Goal: Transaction & Acquisition: Purchase product/service

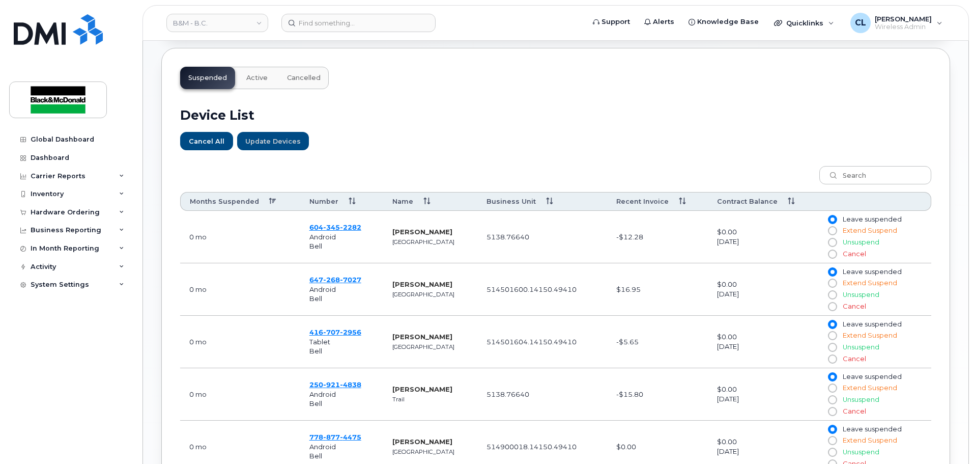
scroll to position [458, 0]
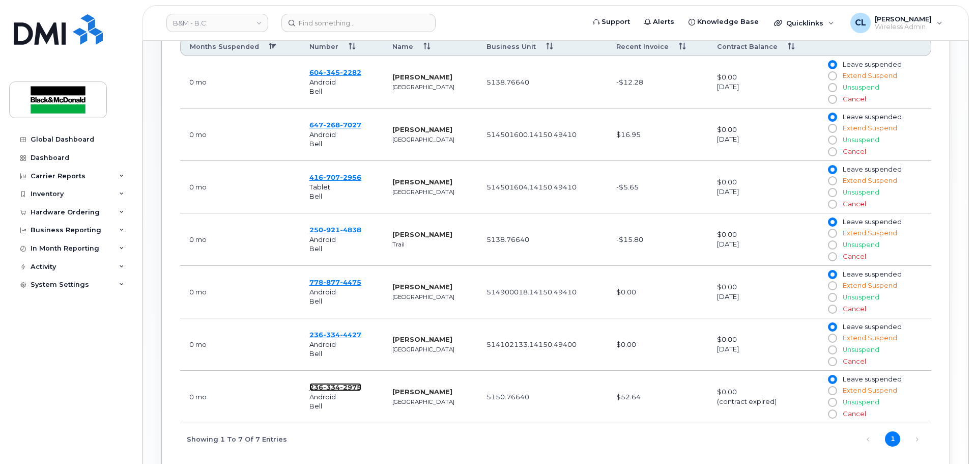
click at [354, 385] on span "2975" at bounding box center [350, 387] width 21 height 8
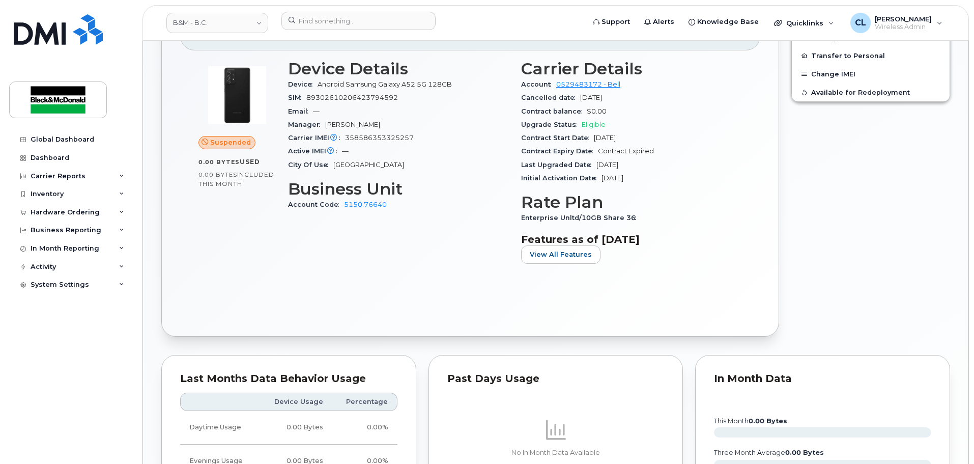
scroll to position [305, 0]
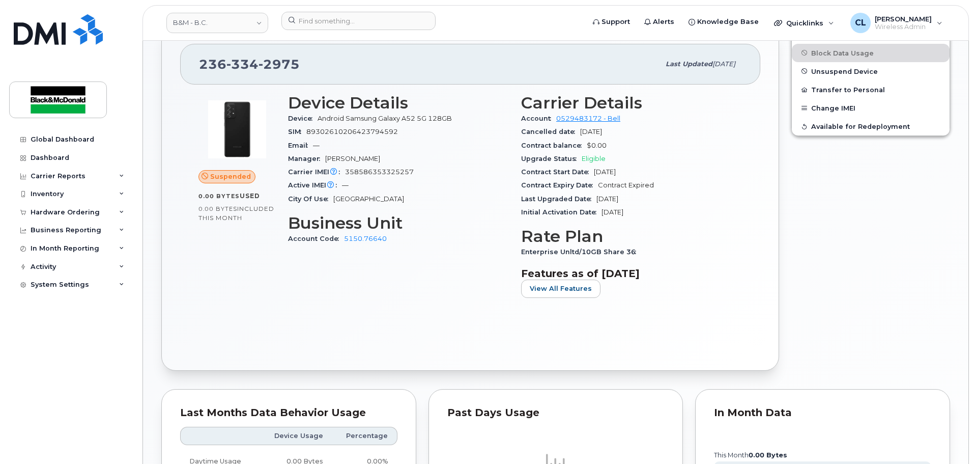
click at [403, 274] on div "Device Details Device Android Samsung Galaxy A52 5G 128GB SIM 89302610206423794…" at bounding box center [398, 200] width 233 height 224
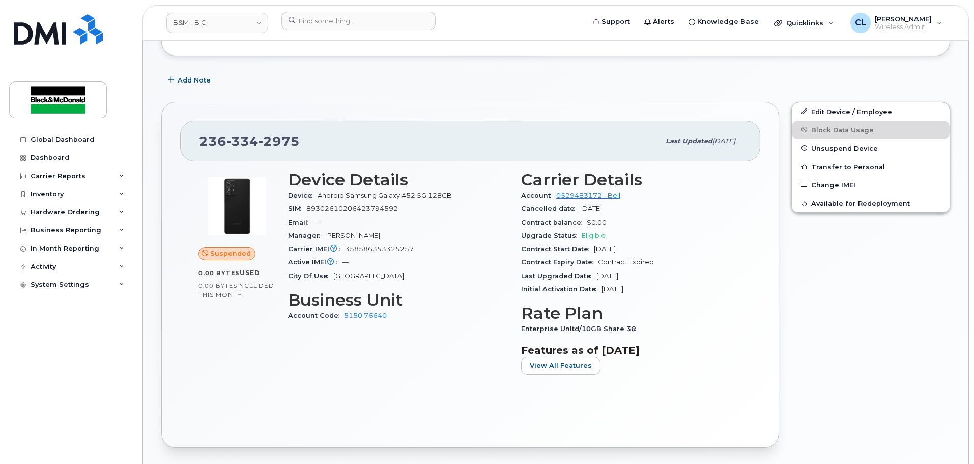
scroll to position [266, 0]
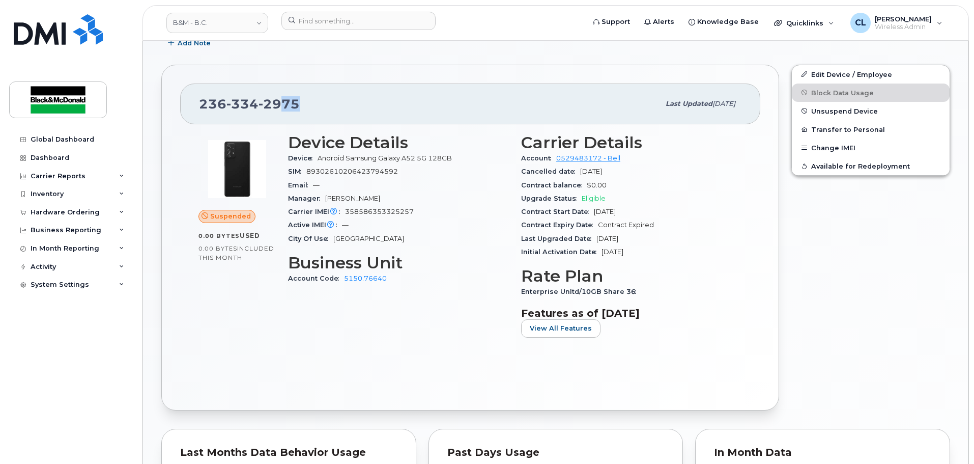
drag, startPoint x: 308, startPoint y: 105, endPoint x: 278, endPoint y: 104, distance: 30.0
click at [278, 104] on div "236 334 2975" at bounding box center [429, 103] width 461 height 21
click at [59, 160] on div "Dashboard" at bounding box center [50, 158] width 39 height 8
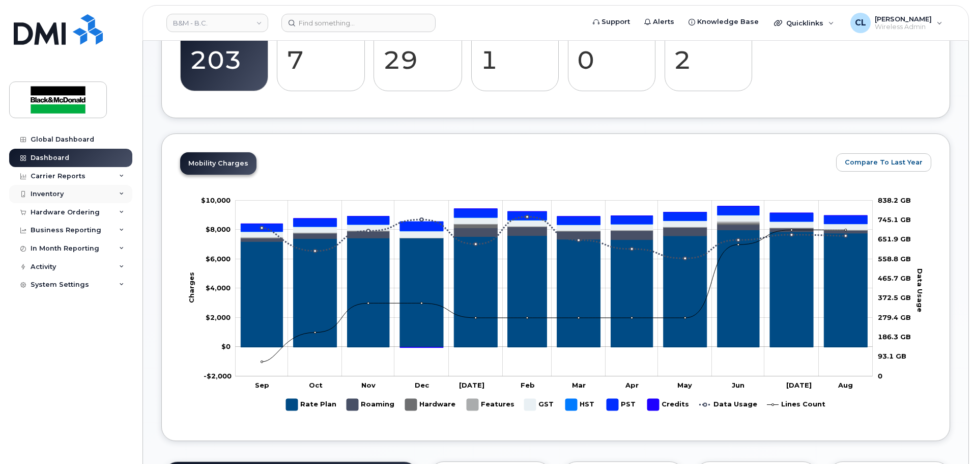
scroll to position [356, 0]
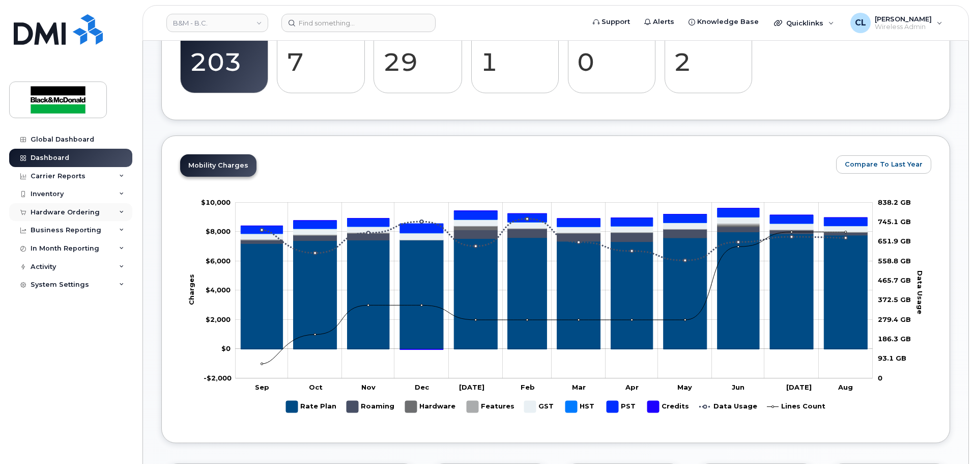
click at [68, 214] on div "Hardware Ordering" at bounding box center [65, 212] width 69 height 8
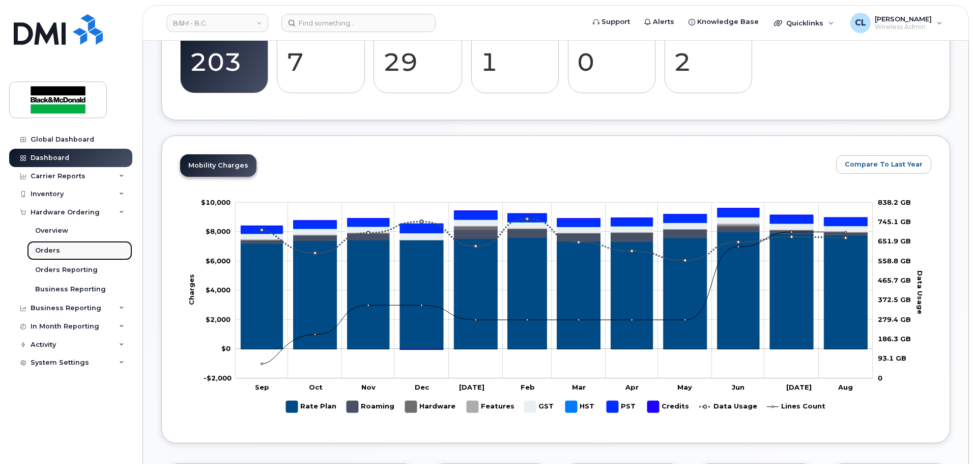
click at [42, 253] on div "Orders" at bounding box center [47, 250] width 25 height 9
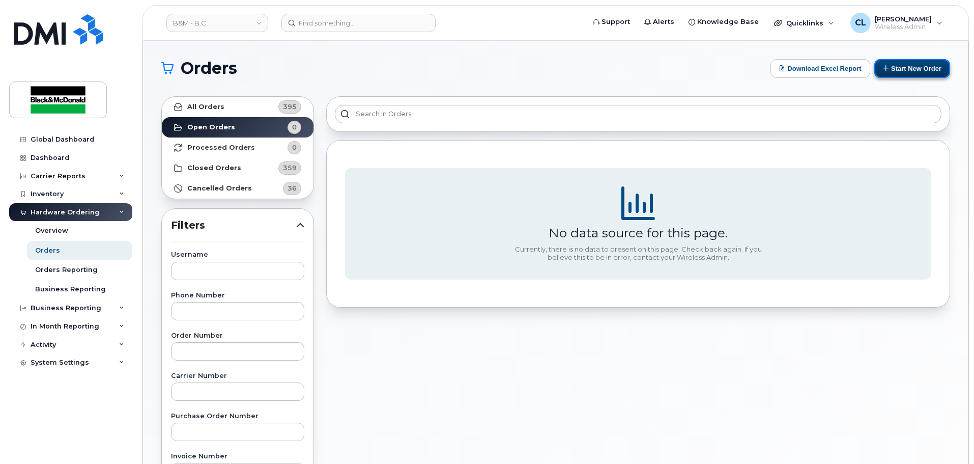
click at [902, 66] on button "Start New Order" at bounding box center [912, 68] width 76 height 19
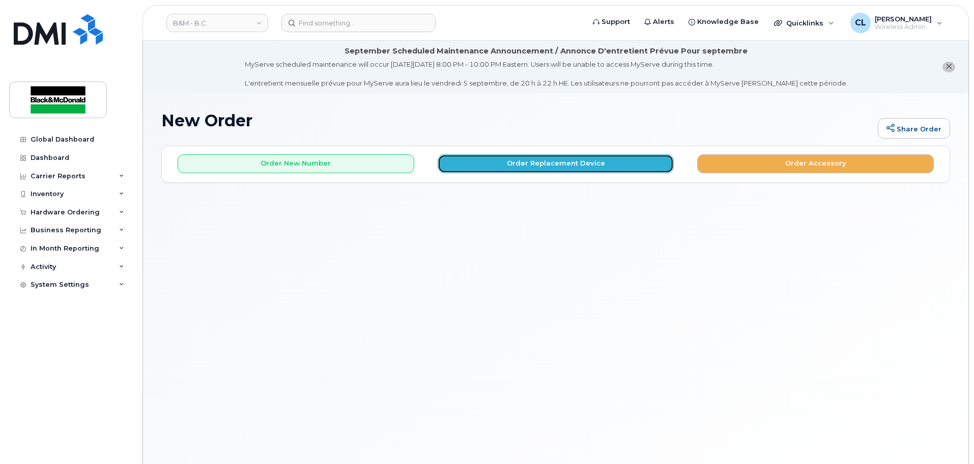
click at [500, 162] on button "Order Replacement Device" at bounding box center [556, 163] width 237 height 19
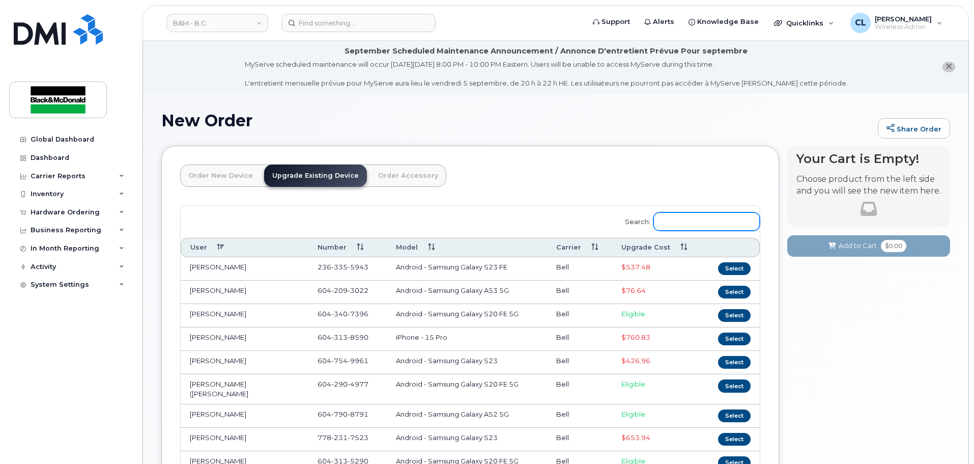
click at [696, 224] on input "Search:" at bounding box center [706, 221] width 106 height 18
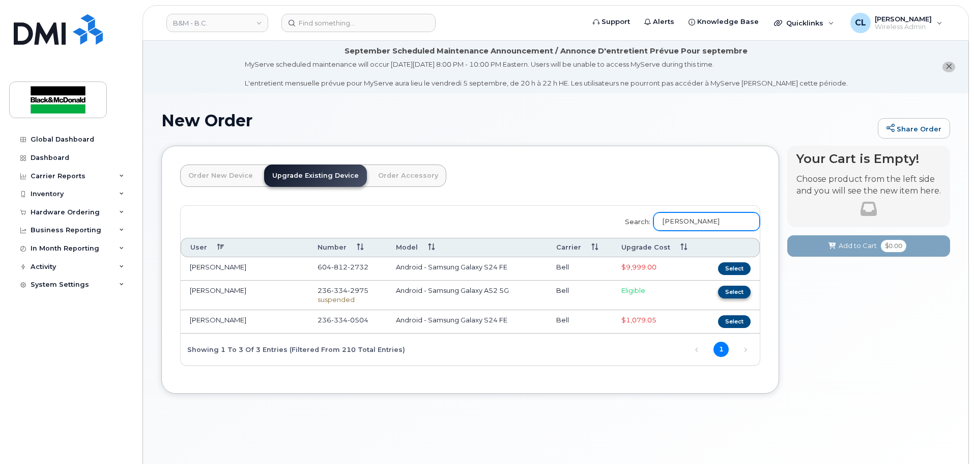
type input "Brad"
click at [736, 296] on button "Select" at bounding box center [734, 291] width 33 height 13
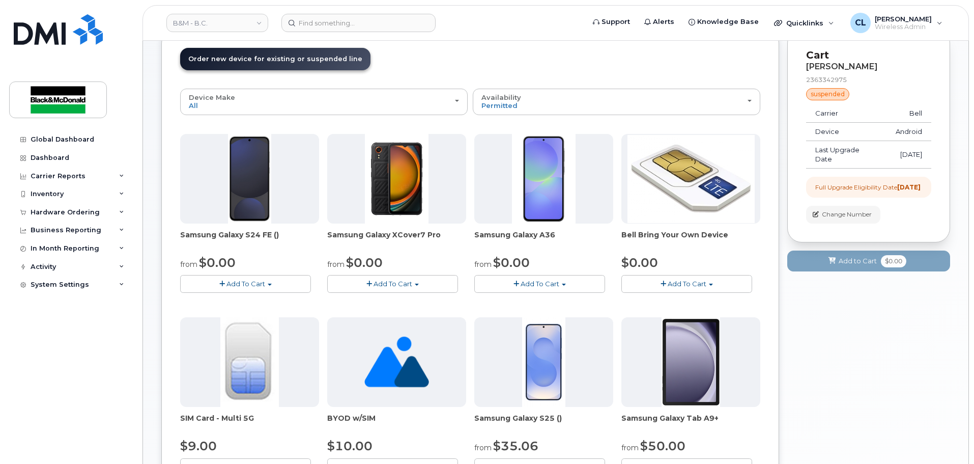
scroll to position [90, 0]
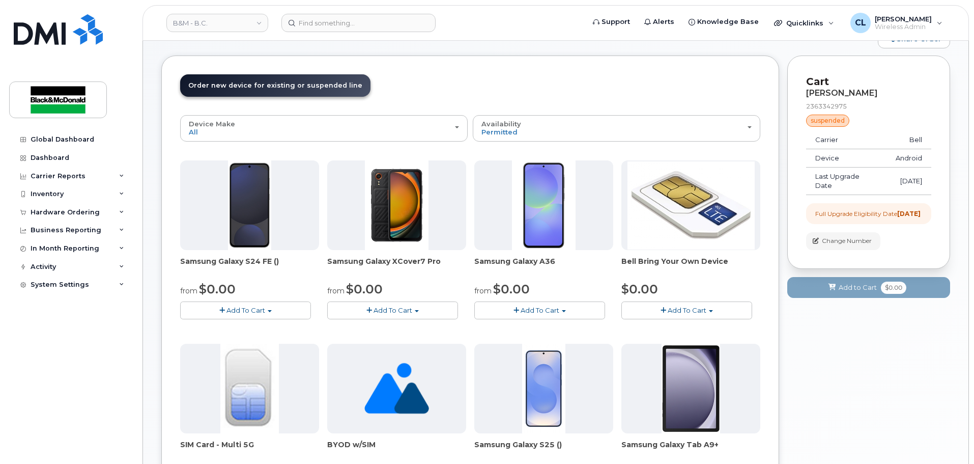
drag, startPoint x: 438, startPoint y: 261, endPoint x: 389, endPoint y: 265, distance: 49.0
click at [389, 265] on span "Samsung Galaxy XCover7 Pro" at bounding box center [396, 266] width 139 height 20
copy span "XCover7 Pro"
click at [279, 311] on button "Add To Cart" at bounding box center [245, 310] width 131 height 18
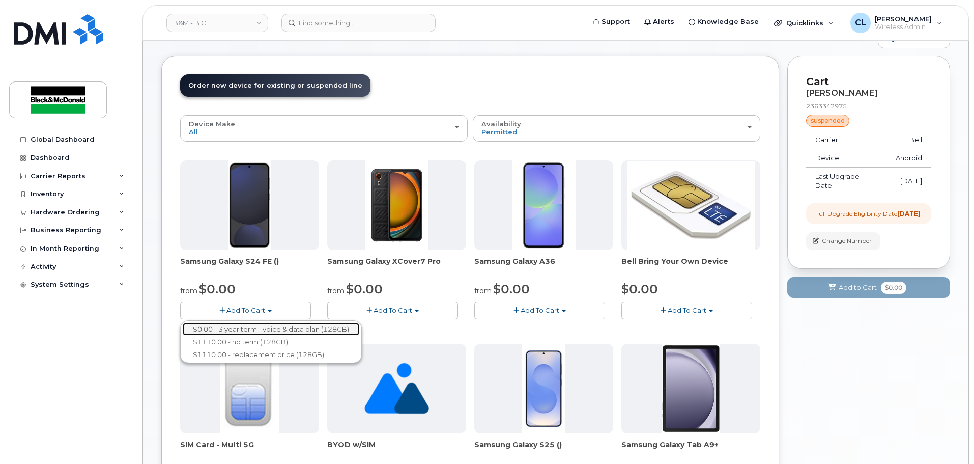
click at [275, 326] on link "$0.00 - 3 year term - voice & data plan (128GB)" at bounding box center [271, 329] width 177 height 13
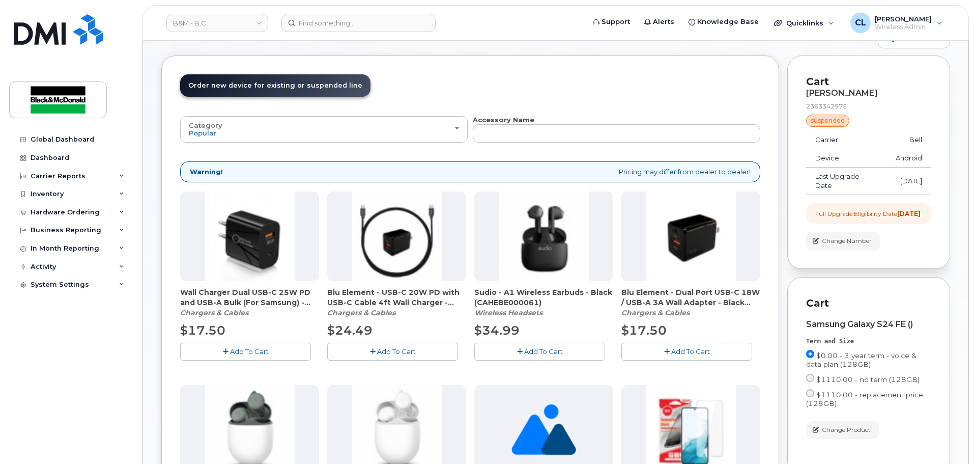
click at [272, 351] on button "Add To Cart" at bounding box center [245, 351] width 131 height 18
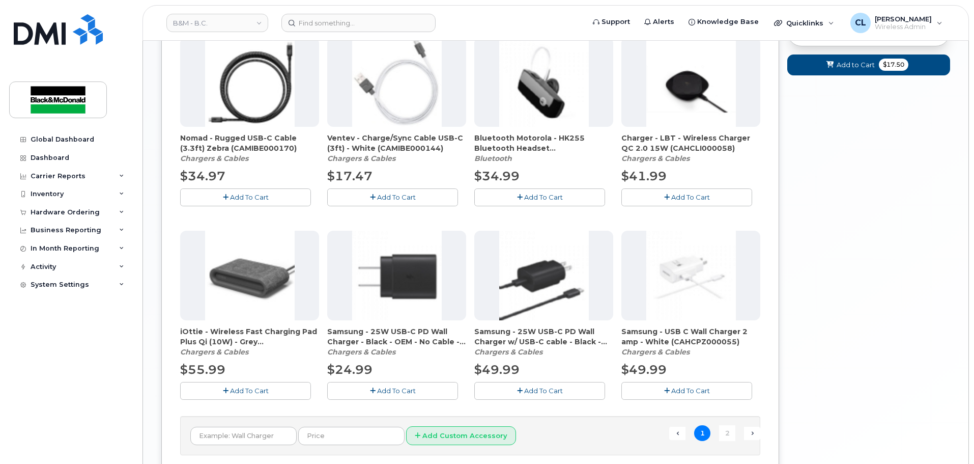
scroll to position [650, 0]
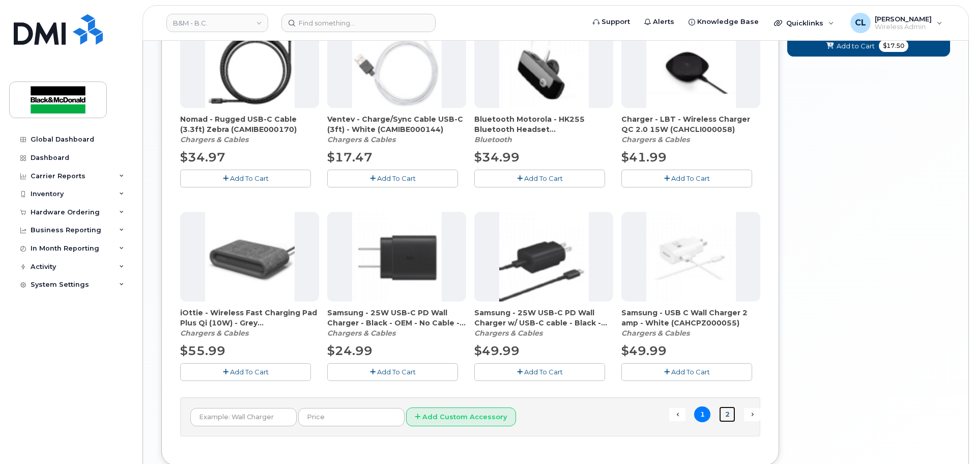
click at [725, 419] on link "2" at bounding box center [727, 414] width 16 height 16
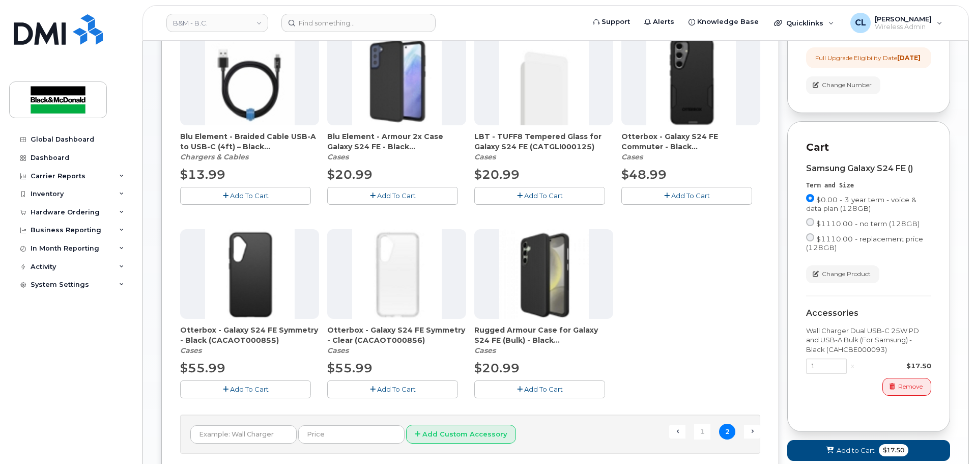
scroll to position [269, 0]
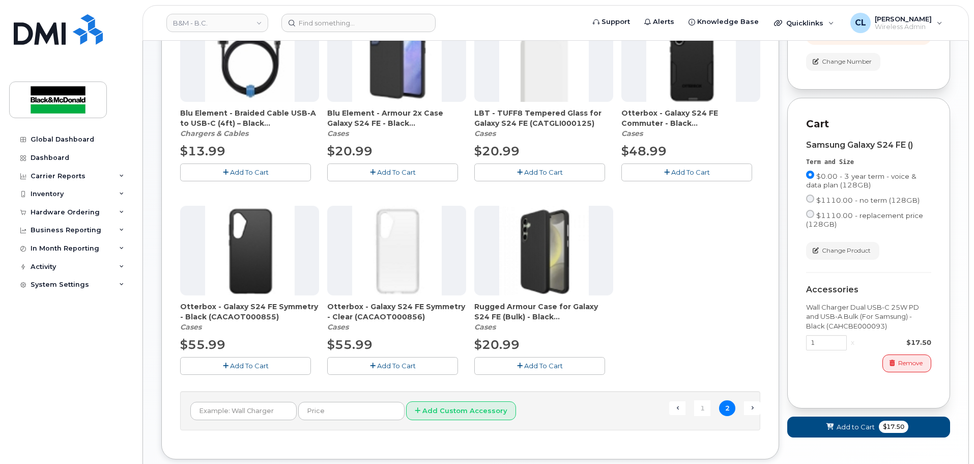
click at [367, 171] on button "Add To Cart" at bounding box center [392, 172] width 131 height 18
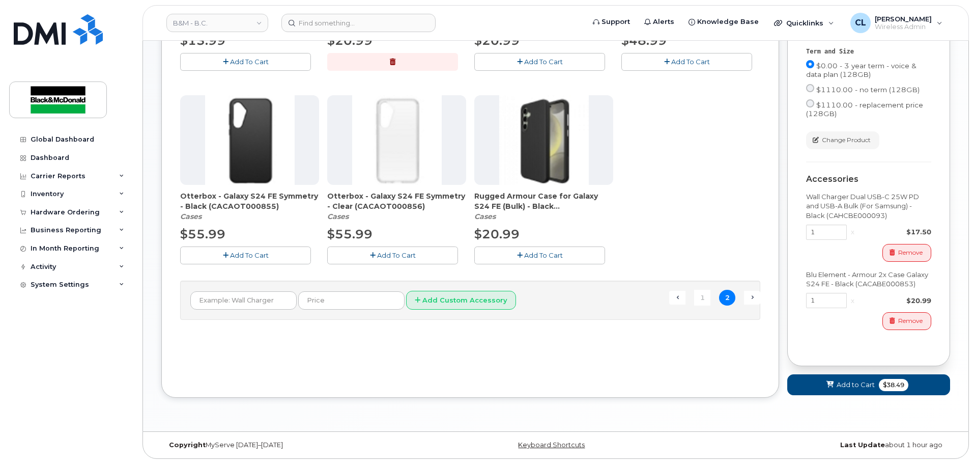
scroll to position [388, 0]
click at [867, 384] on span "Add to Cart" at bounding box center [856, 385] width 38 height 10
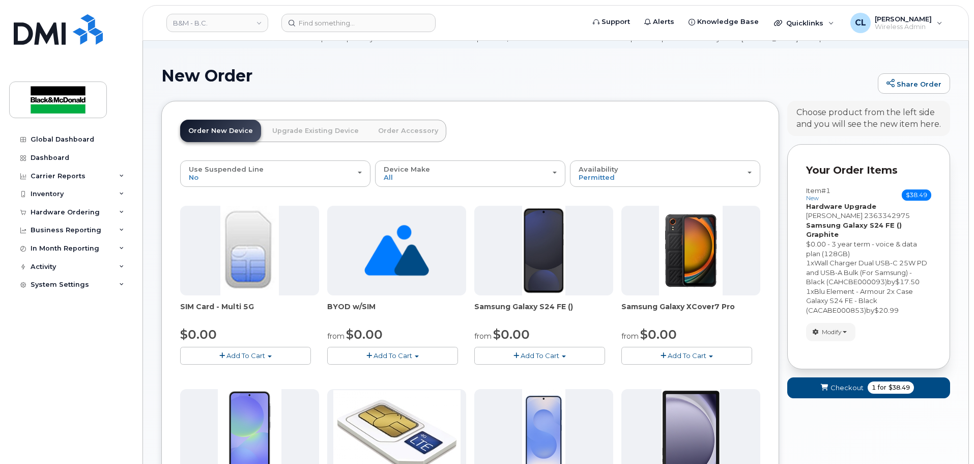
scroll to position [39, 0]
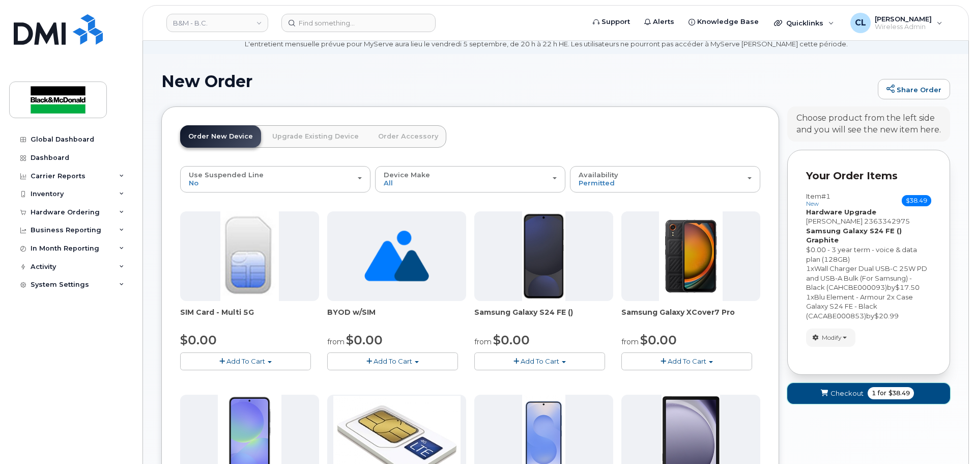
click at [845, 388] on span "Checkout" at bounding box center [847, 393] width 33 height 10
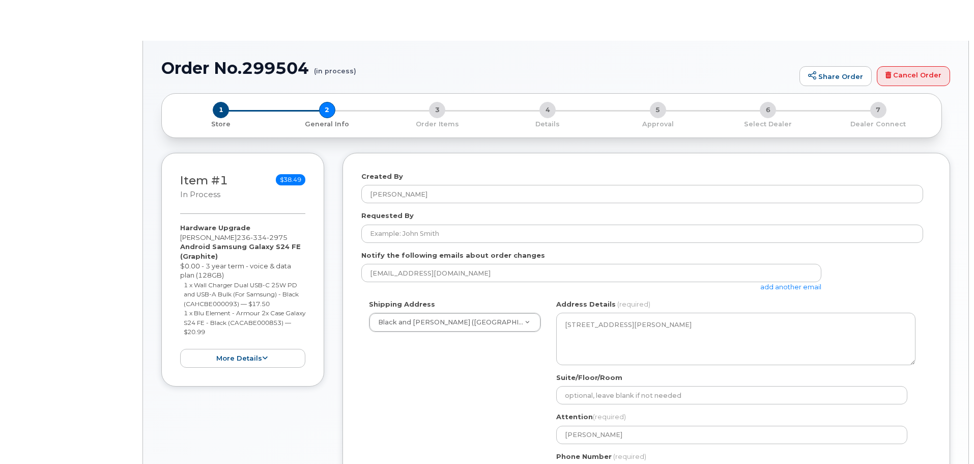
select select
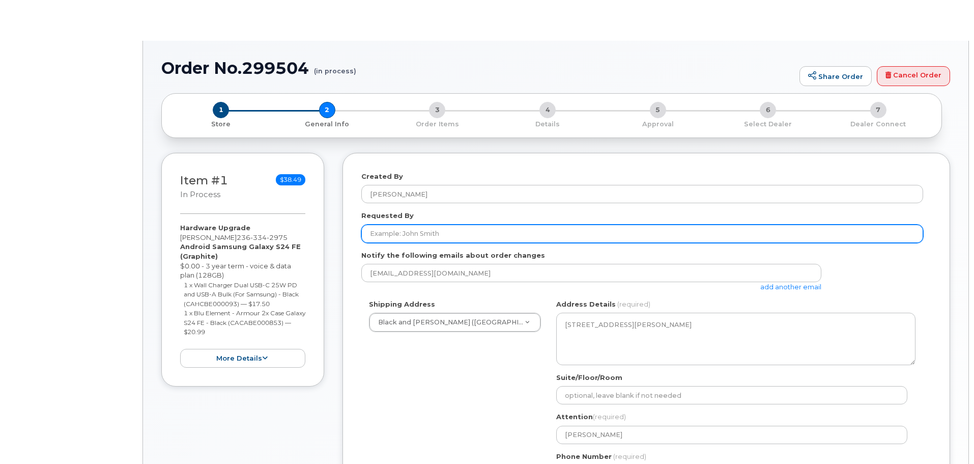
click at [450, 238] on input "Requested By" at bounding box center [642, 233] width 562 height 18
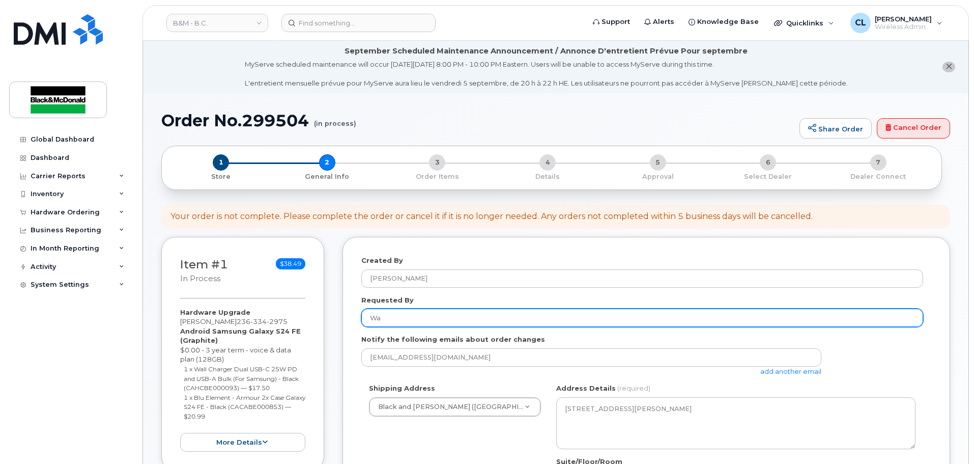
drag, startPoint x: 420, startPoint y: 319, endPoint x: 277, endPoint y: 313, distance: 143.1
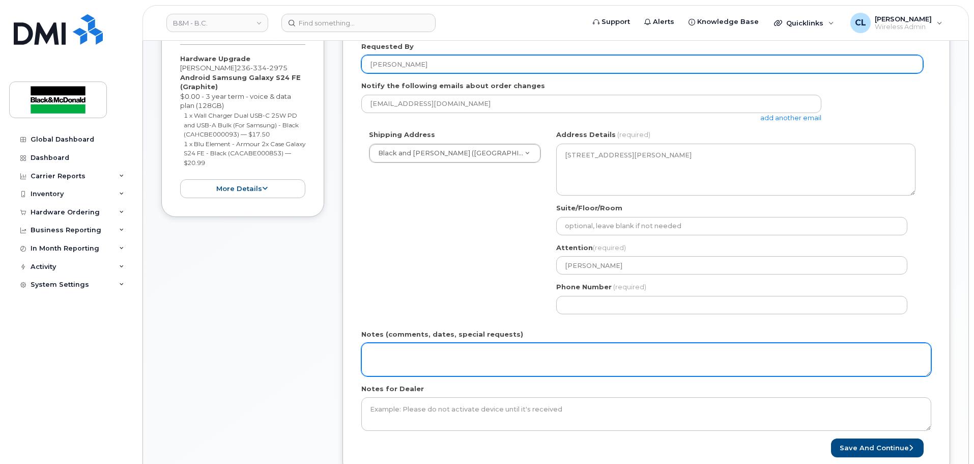
scroll to position [254, 0]
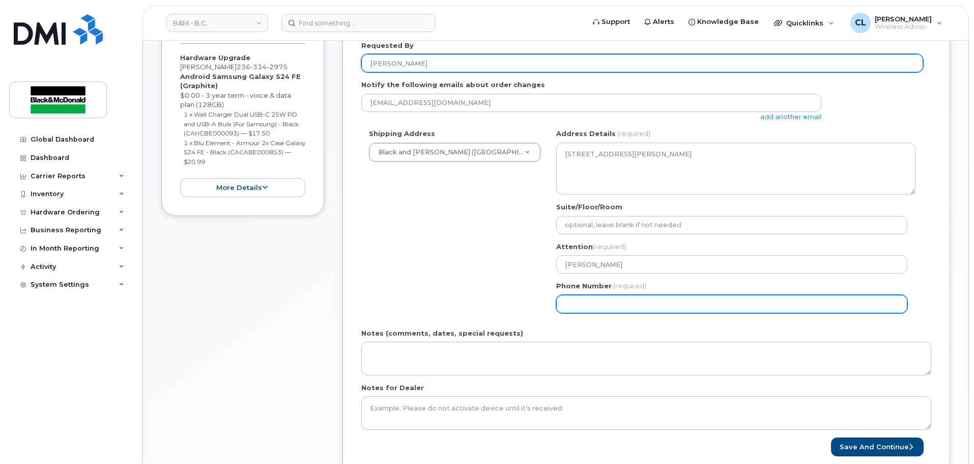
type input "[PERSON_NAME]"
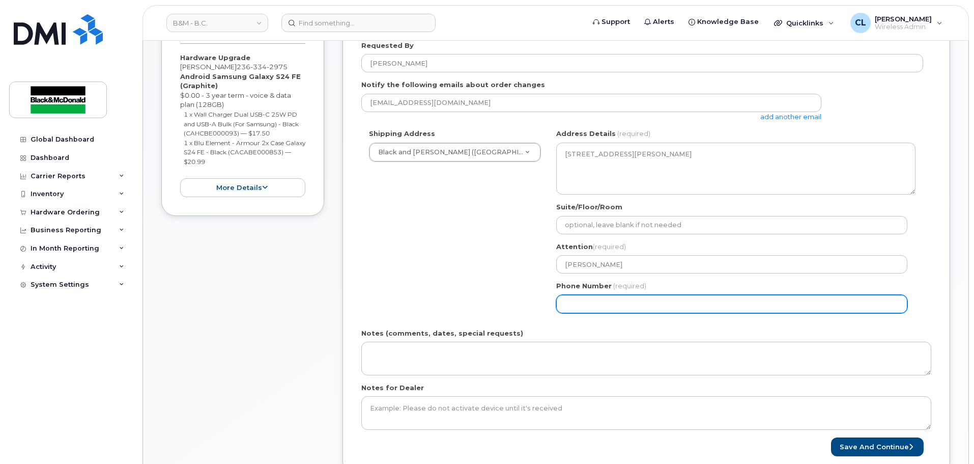
click at [640, 302] on input "Phone Number" at bounding box center [731, 304] width 351 height 18
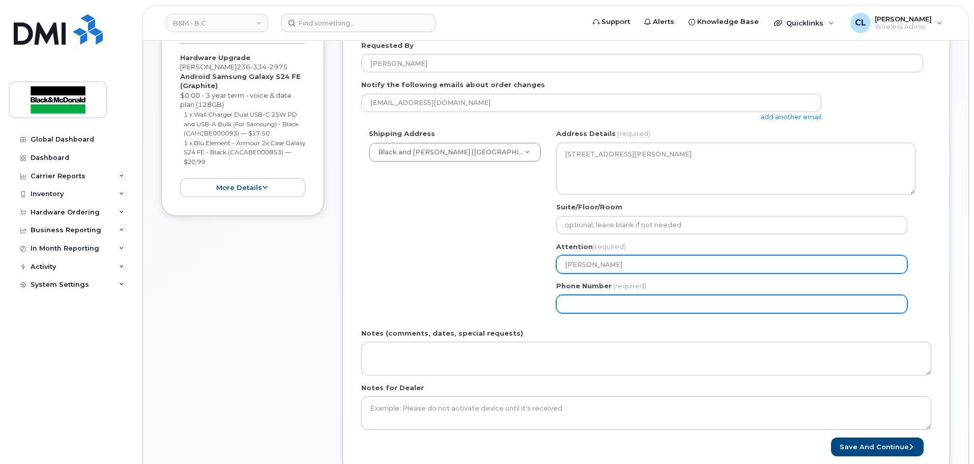
select select
type input "604"
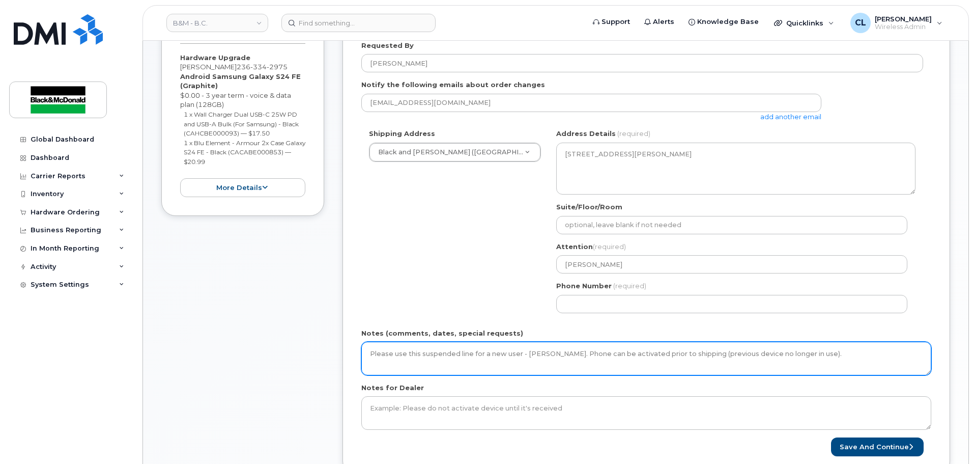
type textarea "Please use this suspended line for a new user - [PERSON_NAME]. Phone can be act…"
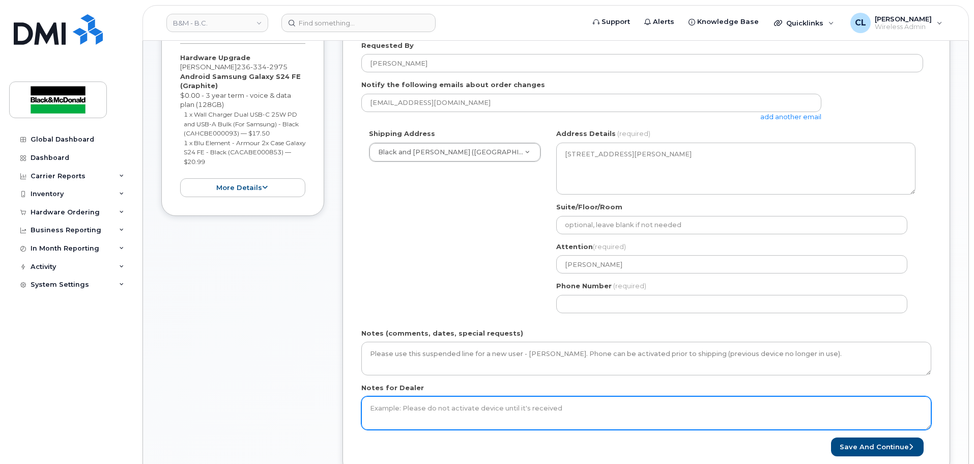
click at [499, 406] on textarea "Notes for Dealer" at bounding box center [646, 413] width 570 height 34
paste textarea "Please use this suspended line for a new user - [PERSON_NAME]. Phone can be act…"
click at [905, 408] on textarea "Please use this suspended line for a new user - [PERSON_NAME]. Phone can be act…" at bounding box center [646, 413] width 570 height 34
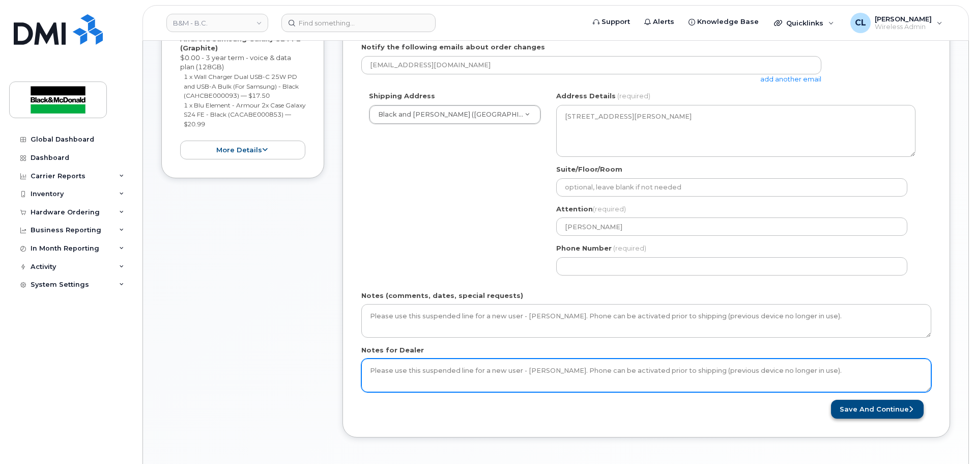
scroll to position [356, 0]
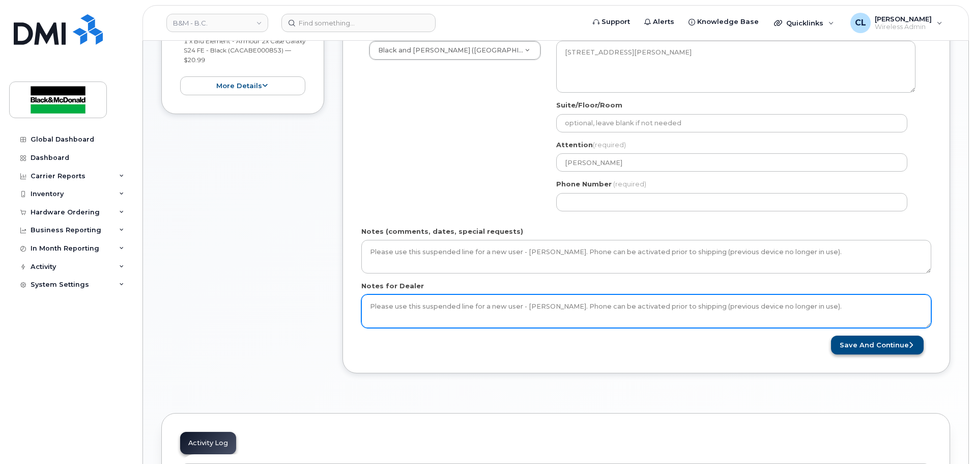
type textarea "Please use this suspended line for a new user - [PERSON_NAME]. Phone can be act…"
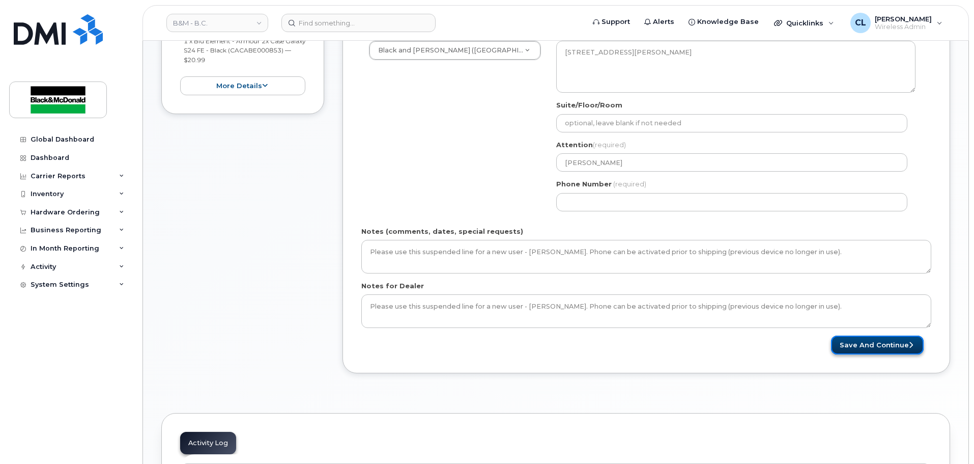
click at [880, 346] on button "Save and Continue" at bounding box center [877, 344] width 93 height 19
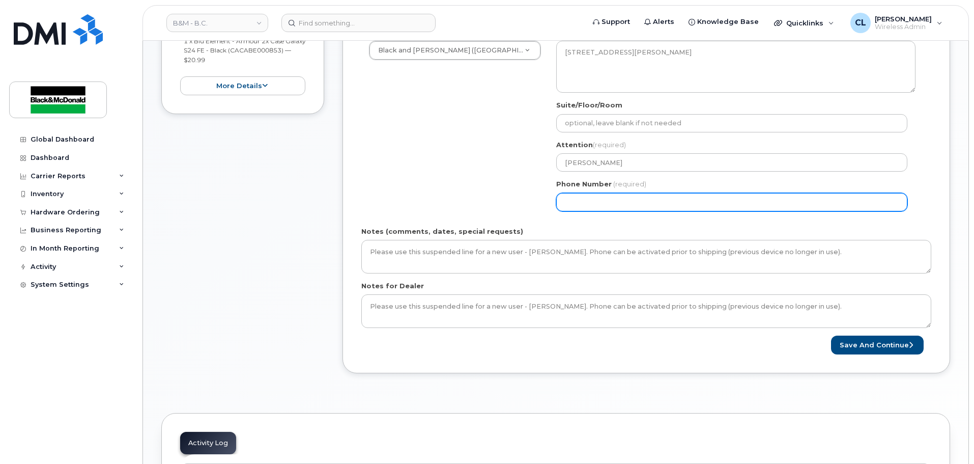
click at [644, 202] on input "Phone Number" at bounding box center [731, 202] width 351 height 18
drag, startPoint x: 479, startPoint y: 191, endPoint x: 392, endPoint y: 191, distance: 87.0
click at [392, 191] on div "Shipping Address Black and McDonald (Vancouver) Black and McDonald (Vancouver) …" at bounding box center [642, 122] width 562 height 191
type input "604301366"
select select
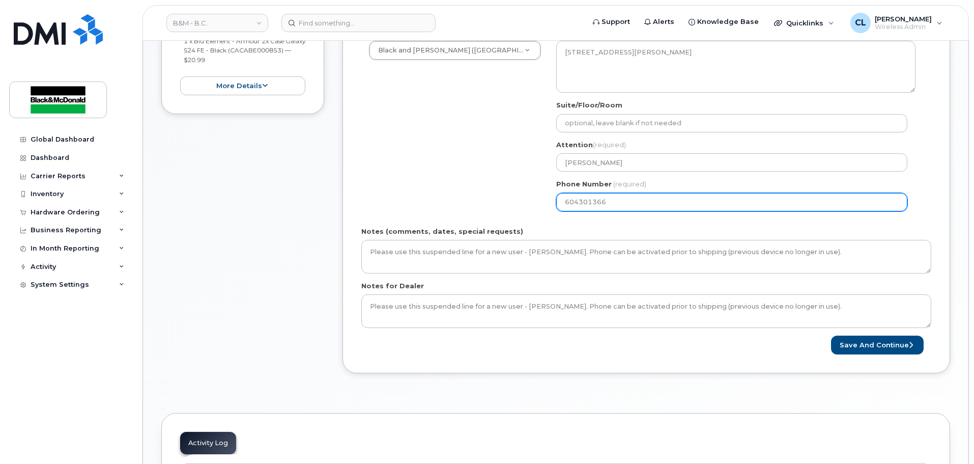
type input "6043013664"
select select
type input "604301364"
select select
type input "6043013644"
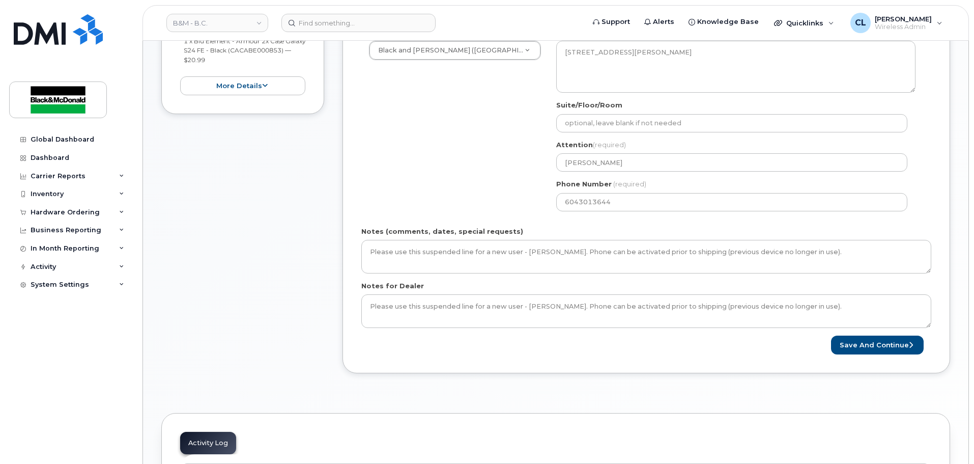
click at [511, 209] on div "Shipping Address Black and McDonald (Vancouver) Black and McDonald (Vancouver) …" at bounding box center [642, 122] width 562 height 191
click at [885, 341] on button "Save and Continue" at bounding box center [877, 344] width 93 height 19
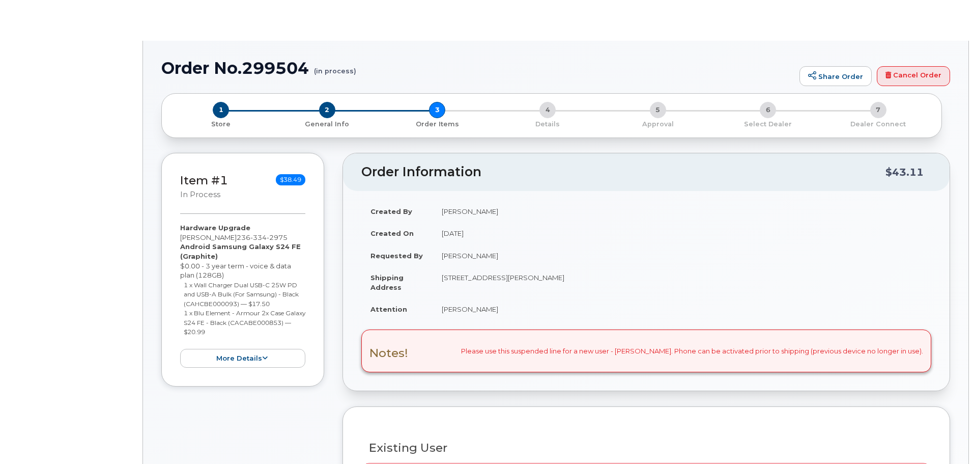
type input "[PERSON_NAME]"
select select "1987984"
radio input "true"
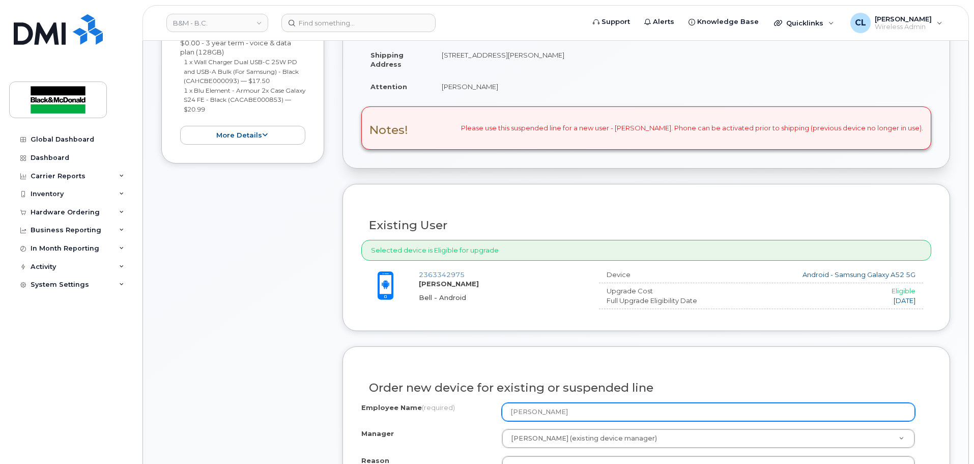
scroll to position [407, 0]
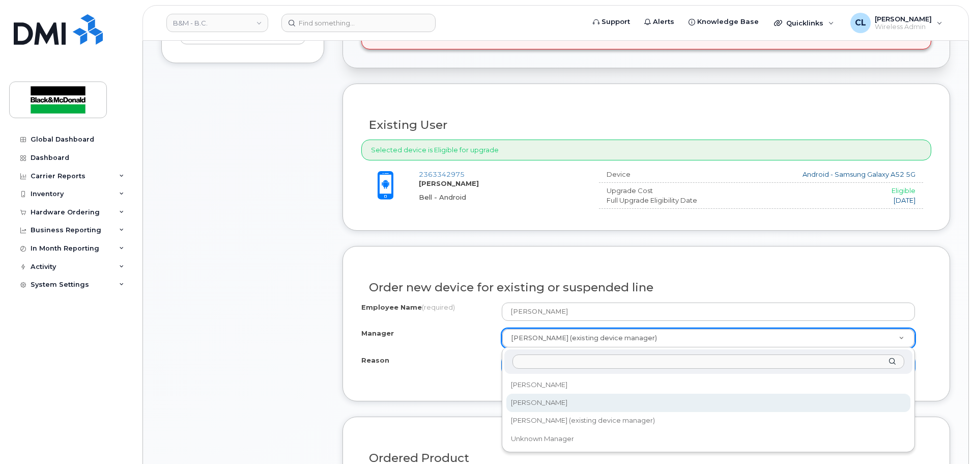
select select "286239"
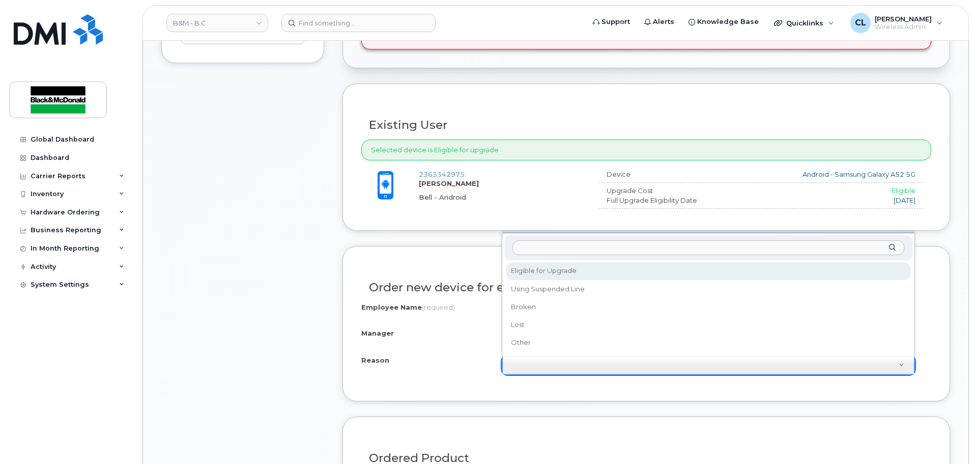
select select "eligible_for_upgrade"
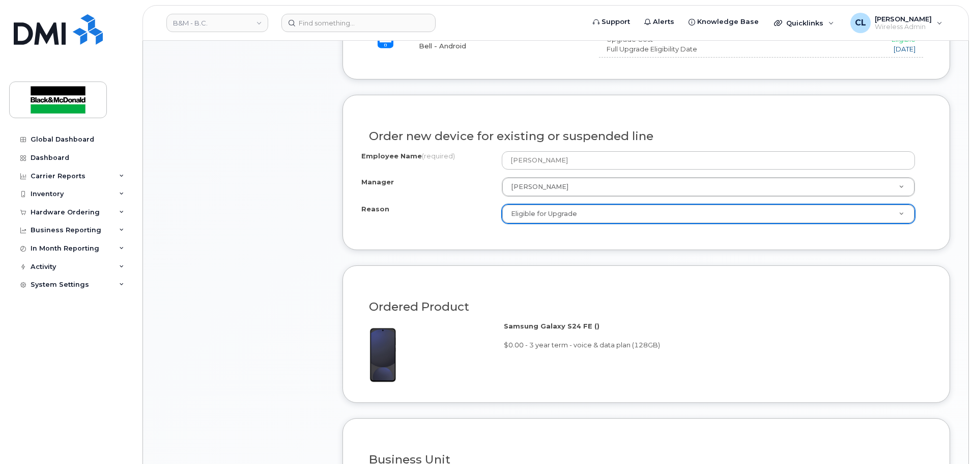
scroll to position [712, 0]
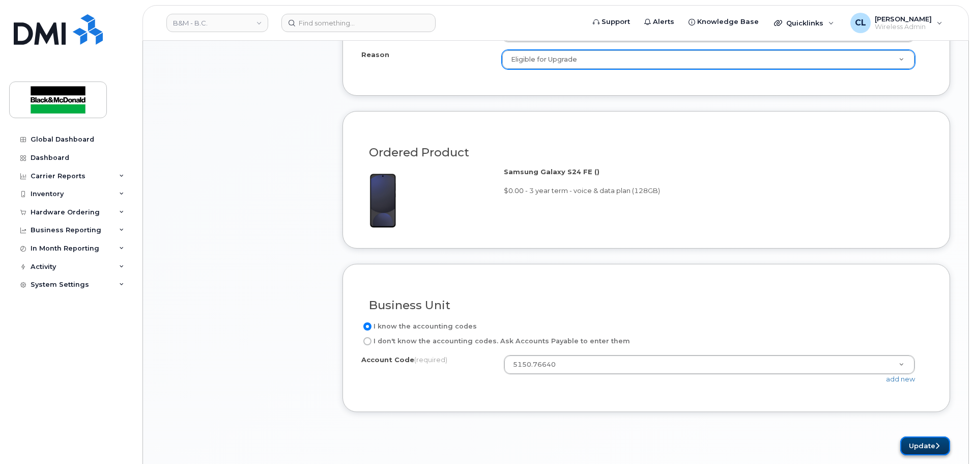
click at [932, 450] on button "Update" at bounding box center [925, 445] width 50 height 19
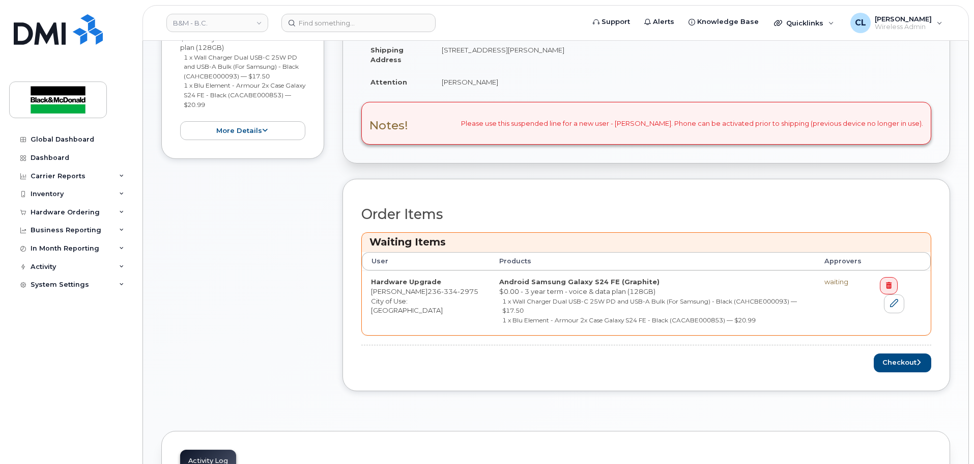
scroll to position [356, 0]
click at [890, 362] on button "Checkout" at bounding box center [903, 361] width 58 height 19
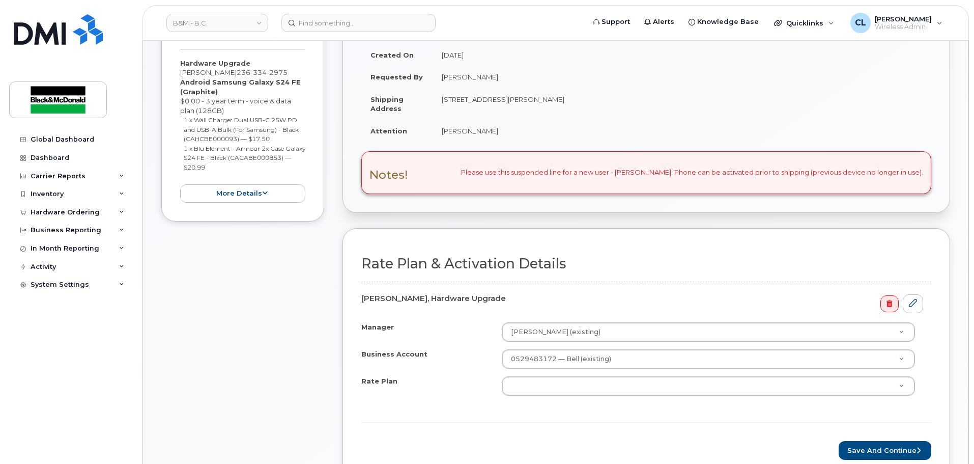
scroll to position [254, 0]
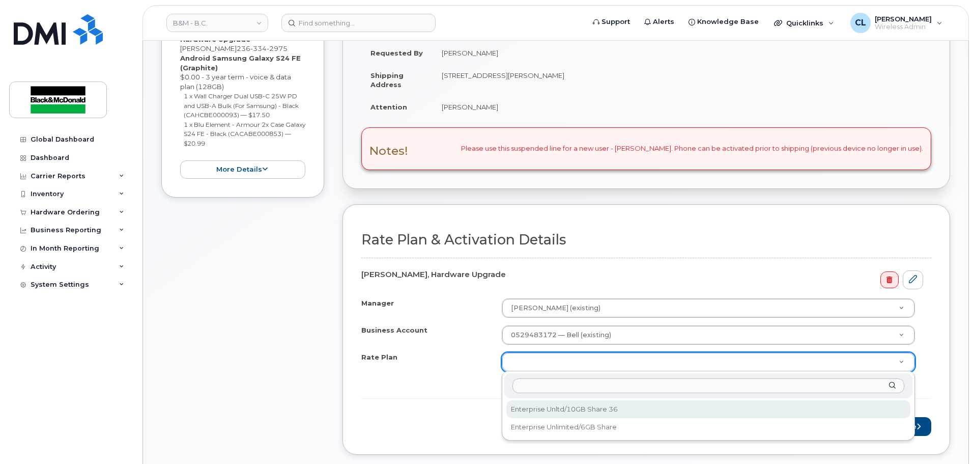
select select "Enterprise Unltd/10GB Share 36"
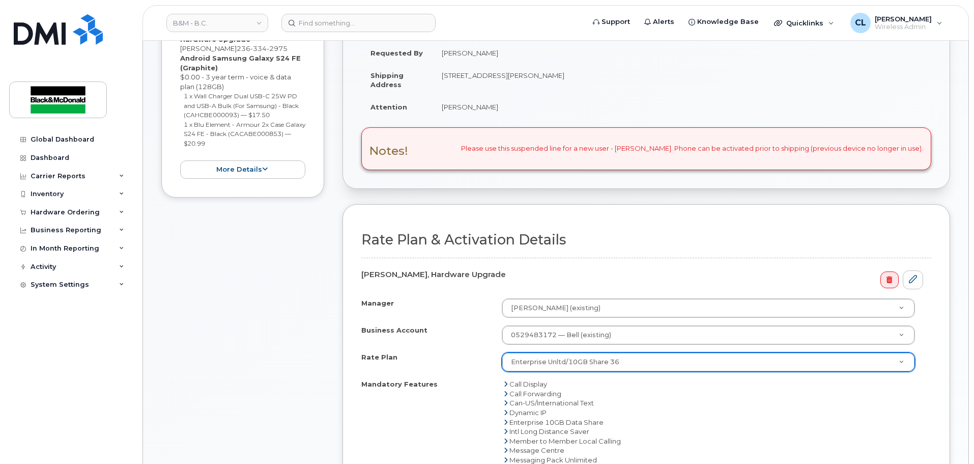
scroll to position [458, 0]
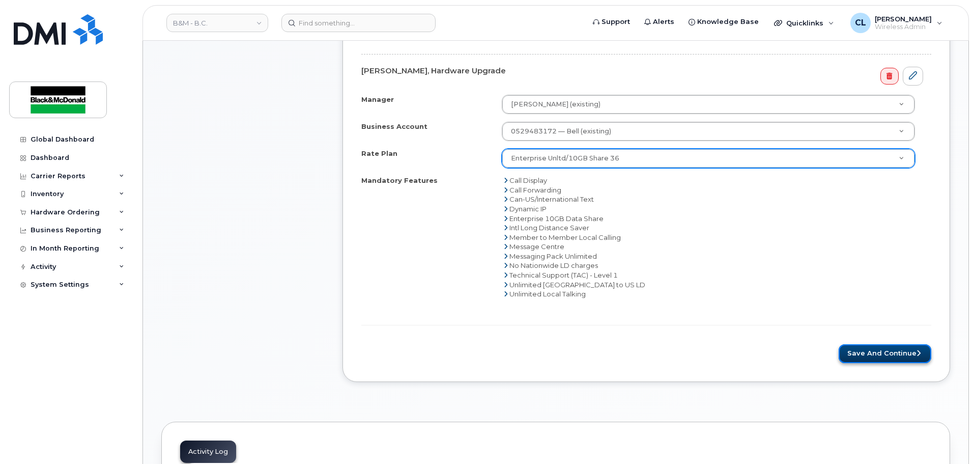
click at [904, 351] on button "Save and Continue" at bounding box center [885, 353] width 93 height 19
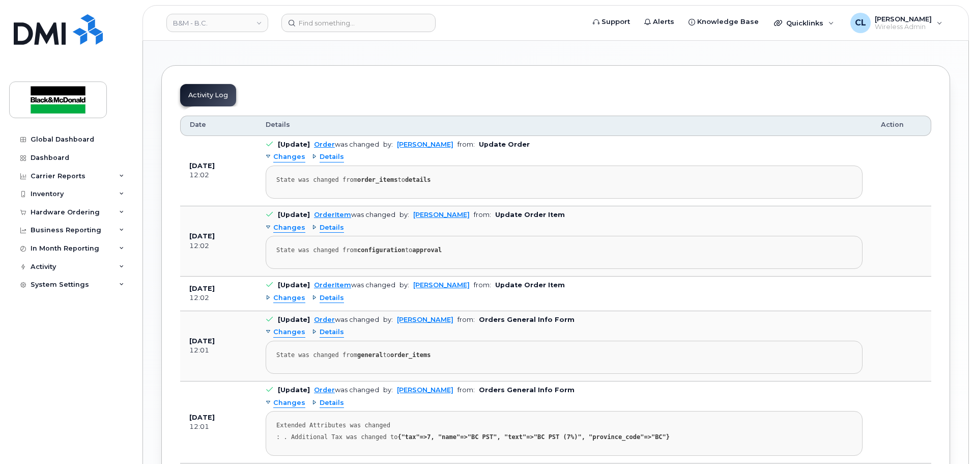
scroll to position [630, 0]
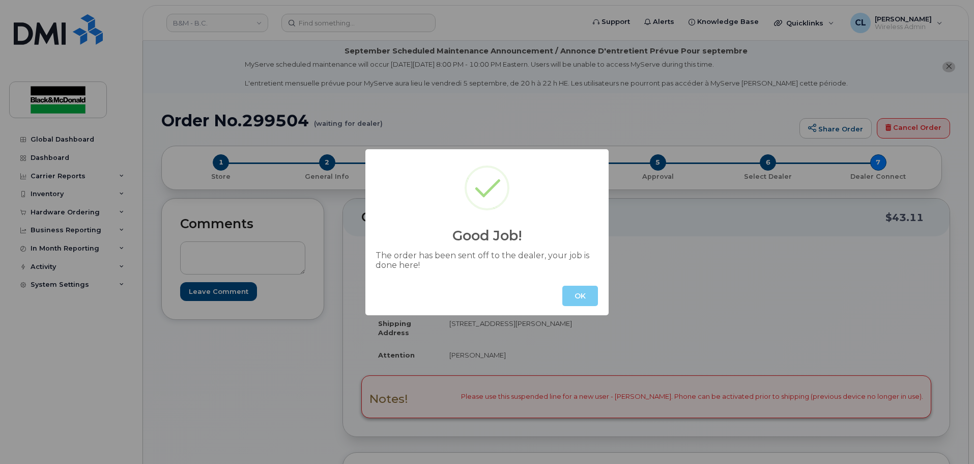
click at [569, 297] on button "OK" at bounding box center [580, 295] width 36 height 20
